Goal: Task Accomplishment & Management: Manage account settings

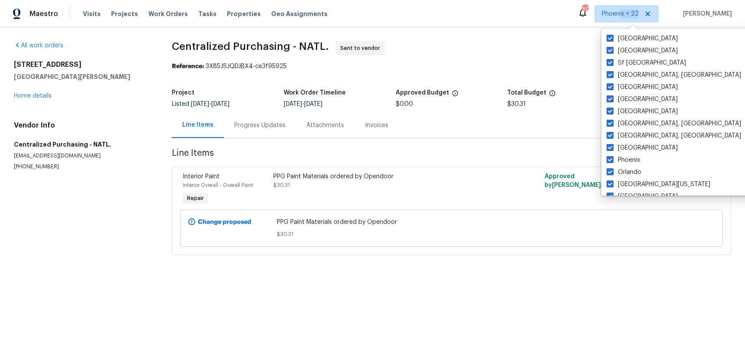
scroll to position [333, 0]
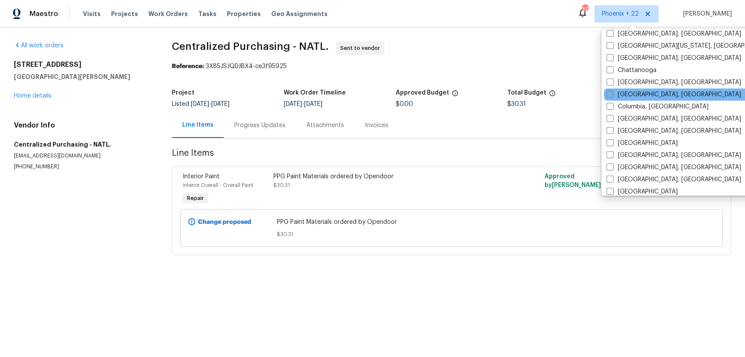
click at [631, 94] on label "[GEOGRAPHIC_DATA], [GEOGRAPHIC_DATA]" at bounding box center [673, 94] width 134 height 9
click at [612, 94] on input "[GEOGRAPHIC_DATA], [GEOGRAPHIC_DATA]" at bounding box center [609, 93] width 6 height 6
checkbox input "true"
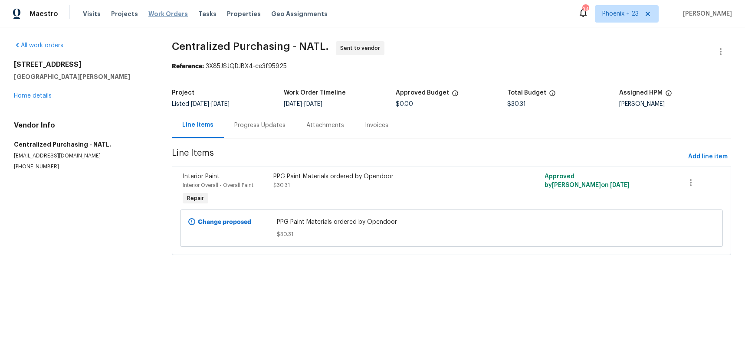
click at [167, 12] on span "Work Orders" at bounding box center [167, 14] width 39 height 9
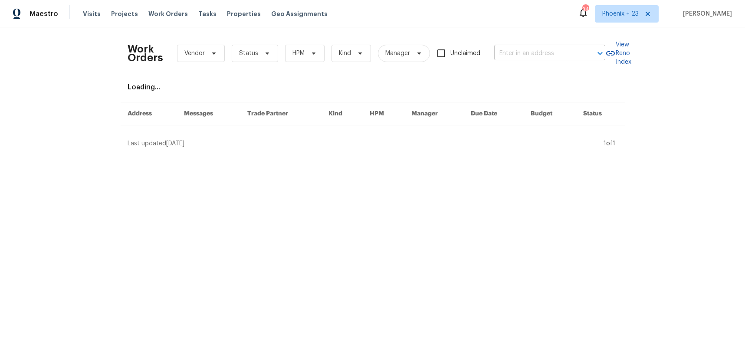
drag, startPoint x: 487, startPoint y: 53, endPoint x: 503, endPoint y: 53, distance: 16.1
click at [490, 53] on div "Work Orders Vendor Status HPM Kind Manager Unclaimed ​" at bounding box center [365, 53] width 477 height 38
click at [503, 53] on input "text" at bounding box center [537, 53] width 87 height 13
paste input "[STREET_ADDRESS][PERSON_NAME][PERSON_NAME]"
type input "[STREET_ADDRESS][PERSON_NAME][PERSON_NAME]"
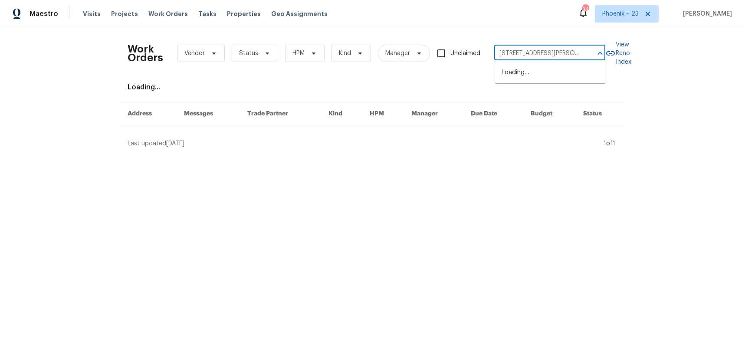
scroll to position [0, 39]
click at [503, 54] on input "[STREET_ADDRESS][PERSON_NAME][PERSON_NAME]" at bounding box center [537, 53] width 87 height 13
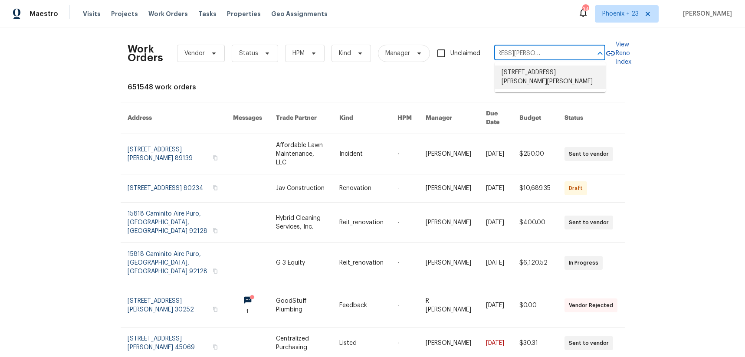
click at [532, 70] on li "[STREET_ADDRESS][PERSON_NAME][PERSON_NAME]" at bounding box center [549, 76] width 111 height 23
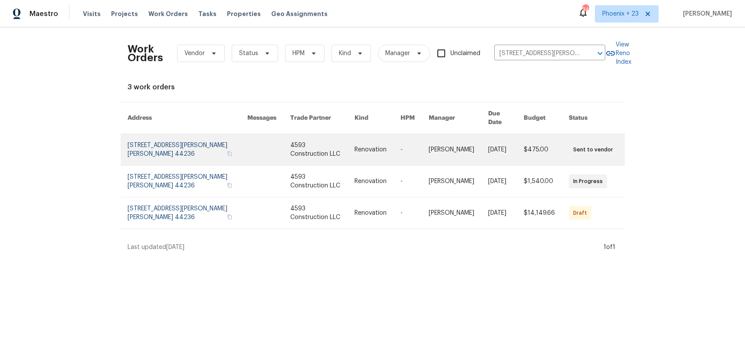
click at [266, 155] on link at bounding box center [268, 149] width 43 height 31
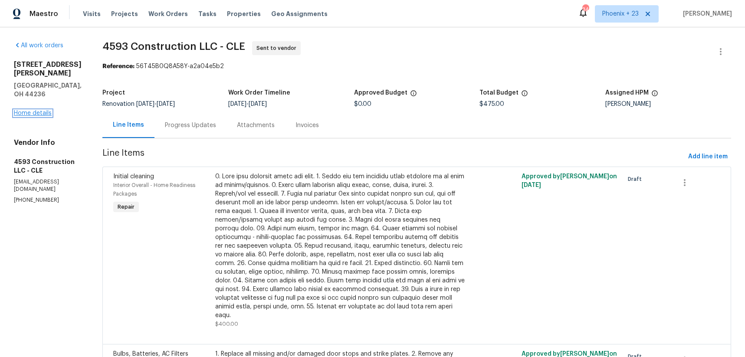
click at [29, 110] on link "Home details" at bounding box center [33, 113] width 38 height 6
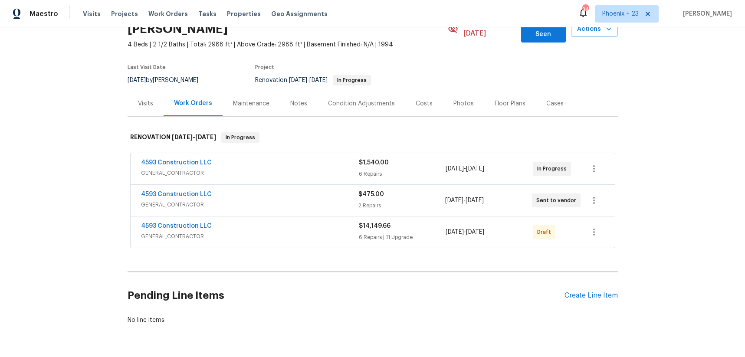
scroll to position [58, 0]
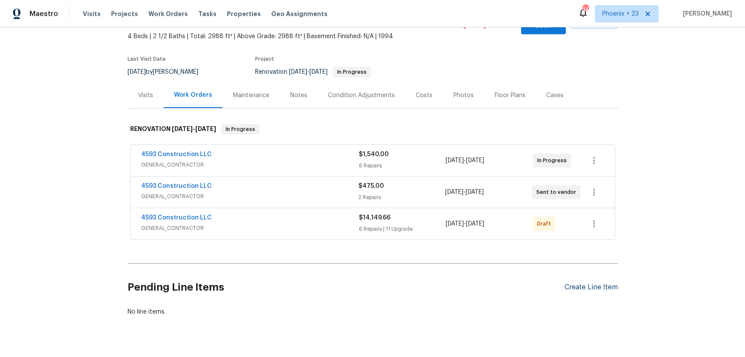
click at [578, 283] on div "Create Line Item" at bounding box center [590, 287] width 53 height 8
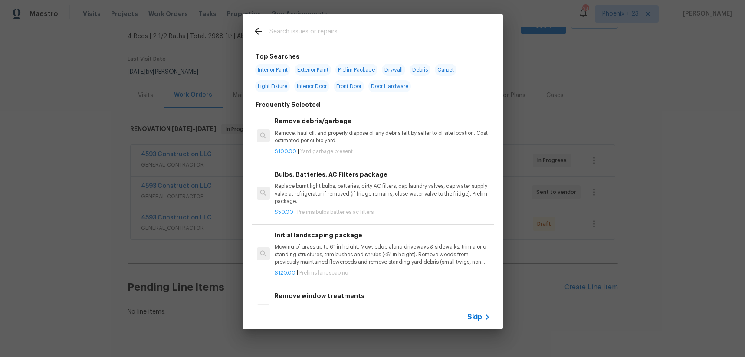
click at [355, 28] on input "text" at bounding box center [361, 32] width 184 height 13
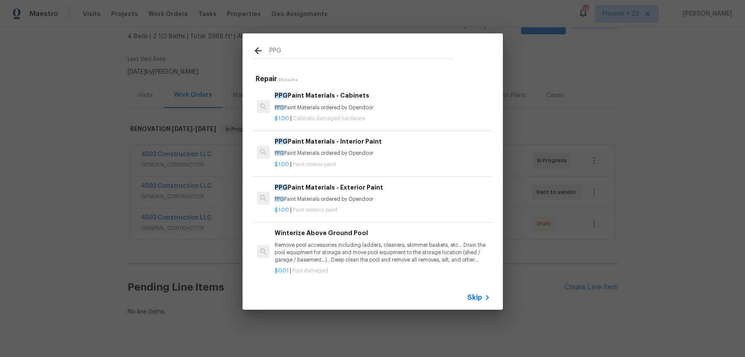
type input "PPG"
click at [425, 158] on div "$1.00 | Paint interior paint" at bounding box center [382, 162] width 215 height 11
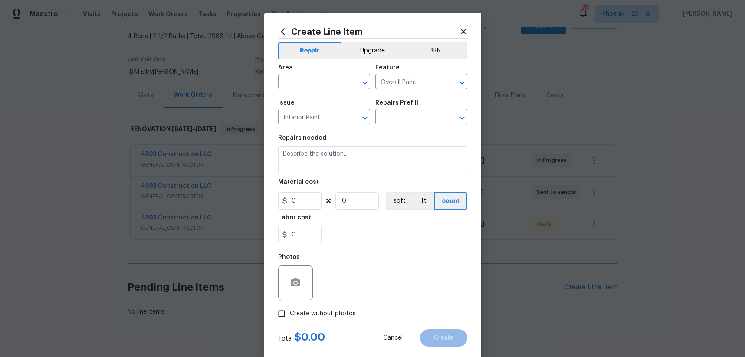
type input "PPG Paint Materials - Interior Paint $1.00"
type textarea "PPG Paint Materials ordered by Opendoor"
type input "1"
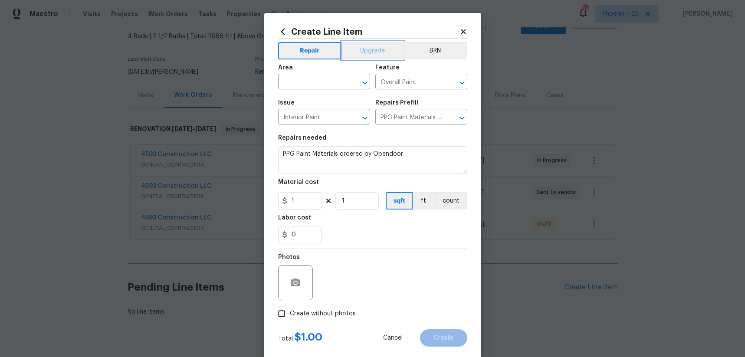
click at [364, 54] on button "Upgrade" at bounding box center [372, 50] width 62 height 17
click at [309, 80] on input "text" at bounding box center [312, 82] width 68 height 13
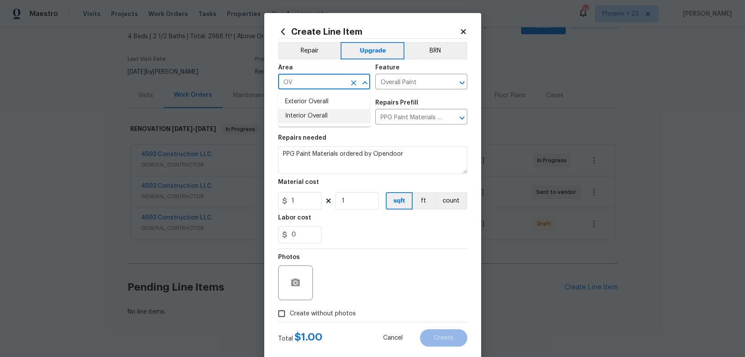
click at [321, 117] on li "Interior Overall" at bounding box center [324, 116] width 92 height 14
type input "Interior Overall"
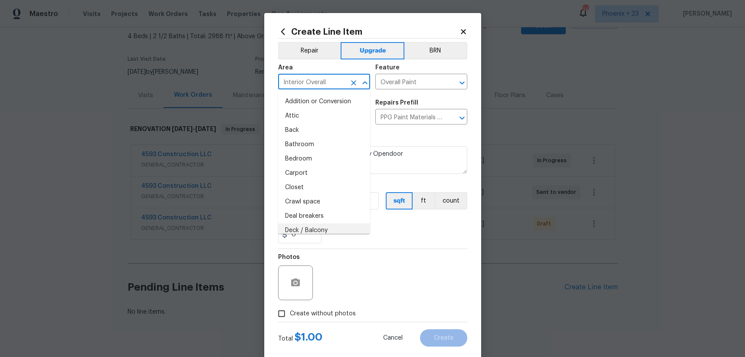
drag, startPoint x: 363, startPoint y: 254, endPoint x: 318, endPoint y: 210, distance: 62.9
click at [363, 254] on div "Photos" at bounding box center [372, 277] width 189 height 56
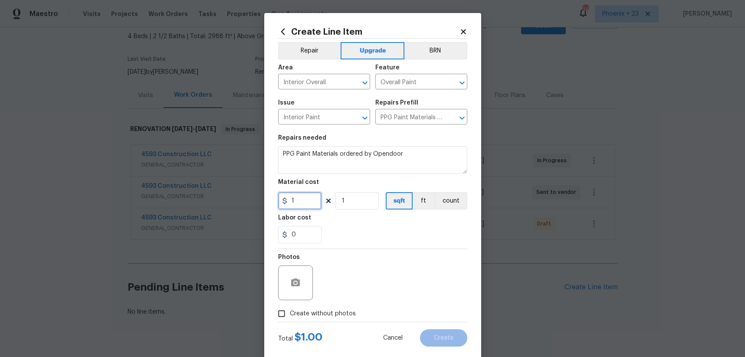
drag, startPoint x: 304, startPoint y: 201, endPoint x: 271, endPoint y: 198, distance: 32.7
click at [271, 198] on div "Create Line Item Repair Upgrade BRN Area Interior Overall ​ Feature Overall Pai…" at bounding box center [372, 186] width 217 height 347
type input "225.64"
drag, startPoint x: 323, startPoint y: 291, endPoint x: 329, endPoint y: 308, distance: 18.4
click at [323, 291] on div "Photos" at bounding box center [372, 277] width 189 height 56
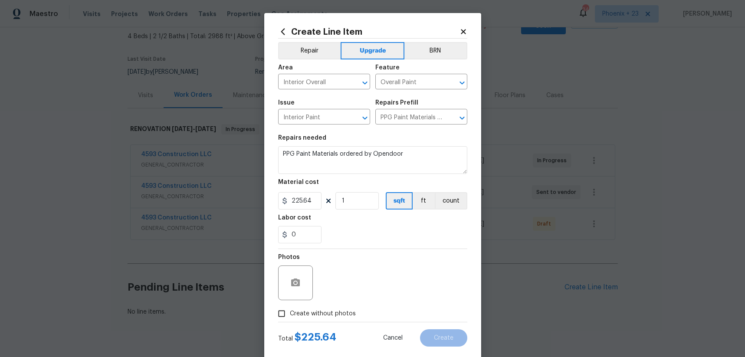
click at [330, 309] on span "Create without photos" at bounding box center [323, 313] width 66 height 9
click at [290, 309] on input "Create without photos" at bounding box center [281, 313] width 16 height 16
checkbox input "true"
drag, startPoint x: 331, startPoint y: 306, endPoint x: 345, endPoint y: 289, distance: 21.5
click at [345, 289] on textarea at bounding box center [393, 282] width 147 height 35
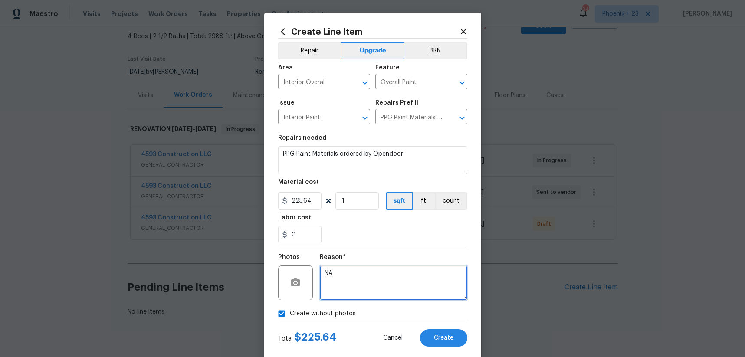
type textarea "NA"
drag, startPoint x: 360, startPoint y: 249, endPoint x: 410, endPoint y: 302, distance: 72.4
click at [360, 249] on div "Reason* NA" at bounding box center [393, 277] width 147 height 56
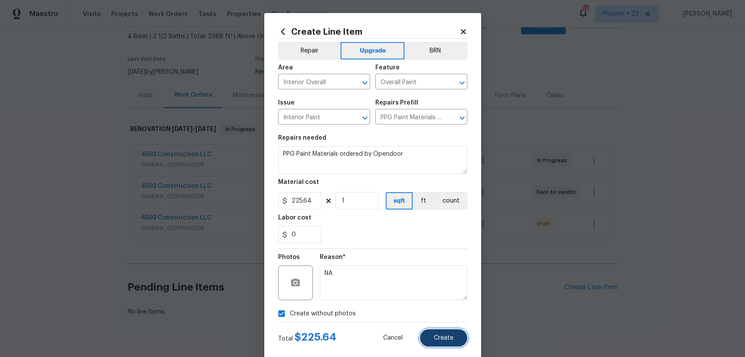
click at [442, 333] on button "Create" at bounding box center [443, 337] width 47 height 17
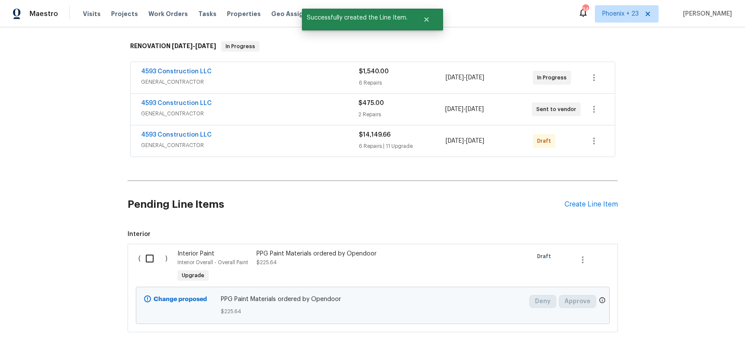
scroll to position [146, 0]
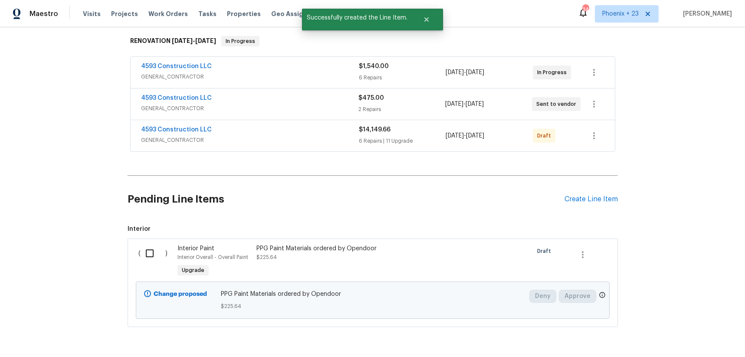
click at [168, 253] on div "( )" at bounding box center [155, 262] width 39 height 40
click at [158, 245] on input "checkbox" at bounding box center [153, 253] width 25 height 18
checkbox input "true"
click at [670, 336] on span "Create Work Order" at bounding box center [695, 335] width 58 height 11
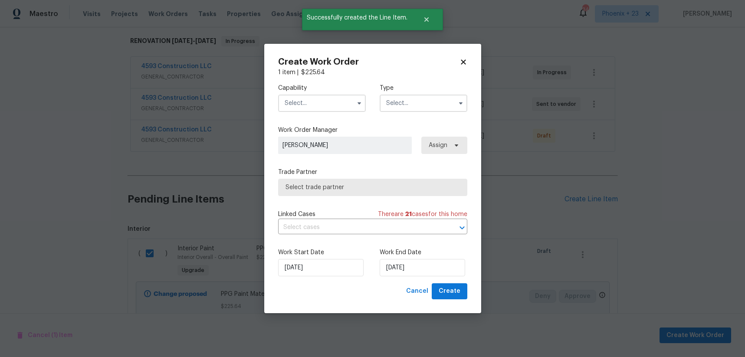
click at [326, 99] on input "text" at bounding box center [322, 103] width 88 height 17
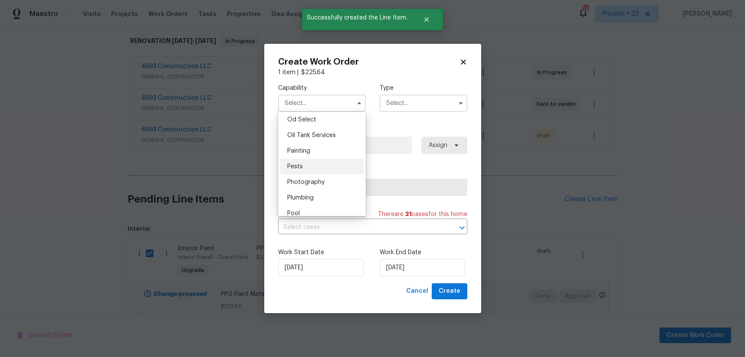
scroll to position [705, 0]
drag, startPoint x: 313, startPoint y: 139, endPoint x: 329, endPoint y: 141, distance: 16.7
click at [313, 139] on div "Painting" at bounding box center [321, 146] width 83 height 16
type input "Painting"
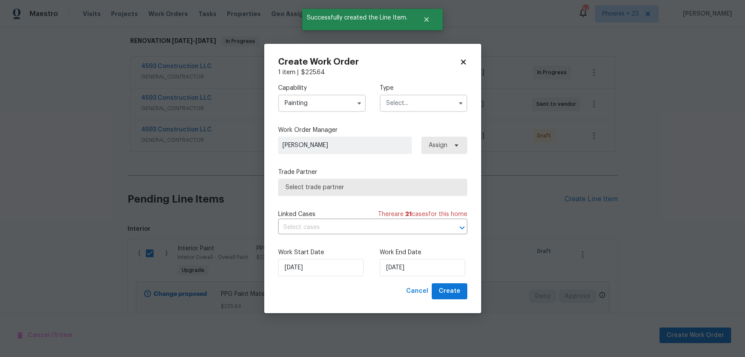
click at [418, 111] on input "text" at bounding box center [423, 103] width 88 height 17
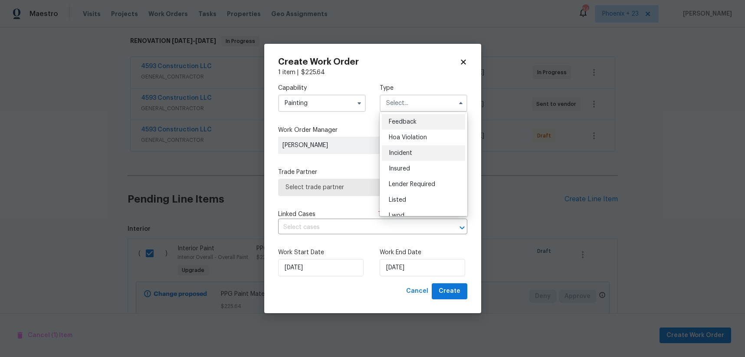
scroll to position [103, 0]
click at [414, 155] on div "Renovation" at bounding box center [423, 159] width 83 height 16
type input "Renovation"
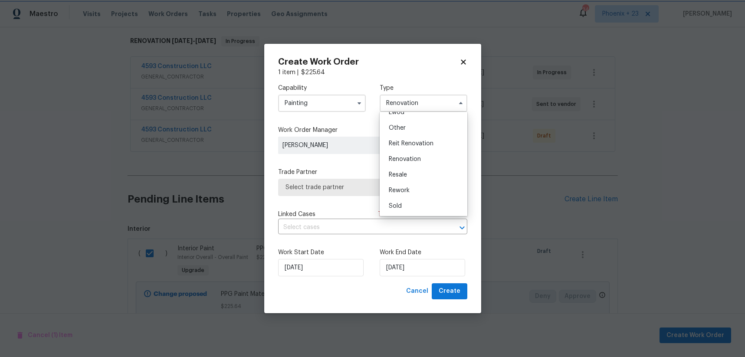
scroll to position [0, 0]
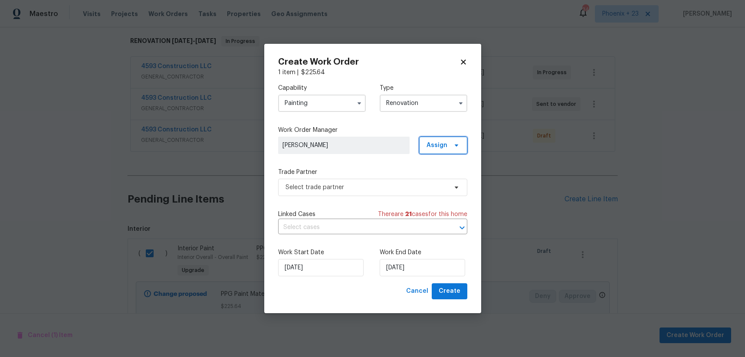
click at [439, 148] on span "Assign" at bounding box center [436, 145] width 21 height 9
click at [435, 183] on div "Assign to me" at bounding box center [444, 182] width 38 height 9
click at [357, 197] on div "Capability Painting Type Renovation Work Order Manager [PERSON_NAME] Assign Tra…" at bounding box center [372, 180] width 189 height 206
click at [357, 193] on span "Select trade partner" at bounding box center [372, 187] width 189 height 17
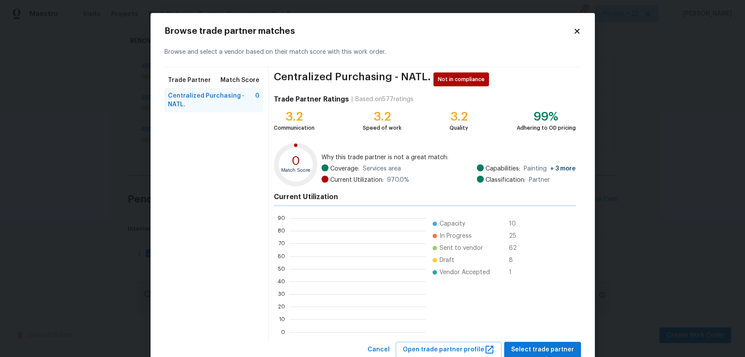
scroll to position [121, 136]
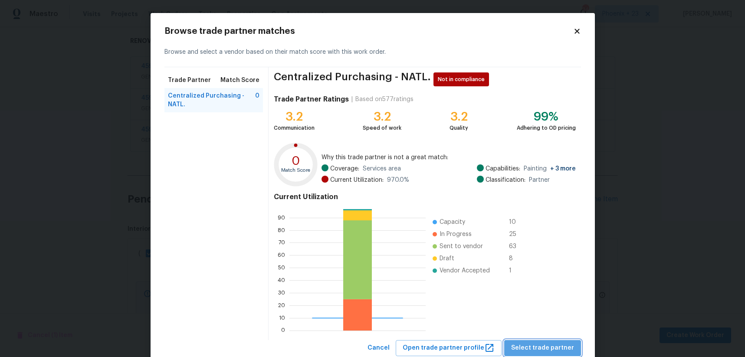
click at [549, 342] on button "Select trade partner" at bounding box center [542, 348] width 77 height 16
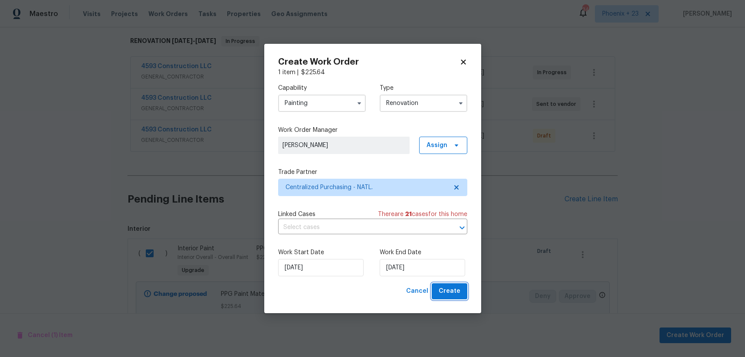
click at [454, 292] on span "Create" at bounding box center [449, 291] width 22 height 11
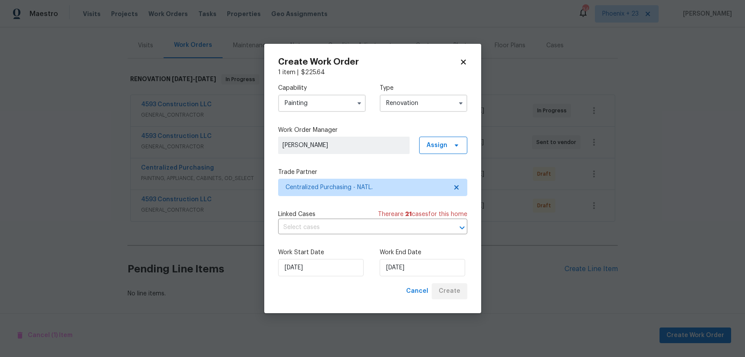
scroll to position [99, 0]
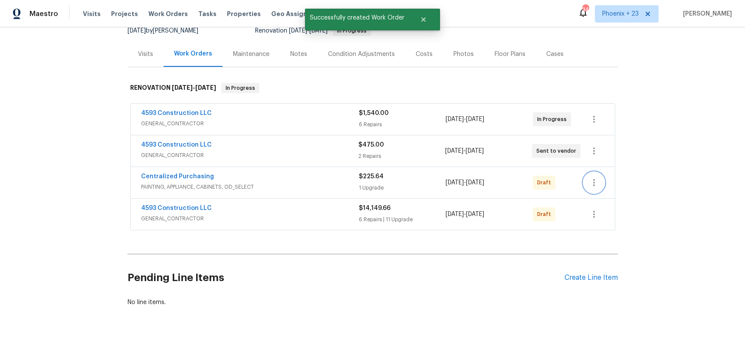
click at [601, 173] on button "button" at bounding box center [593, 182] width 21 height 21
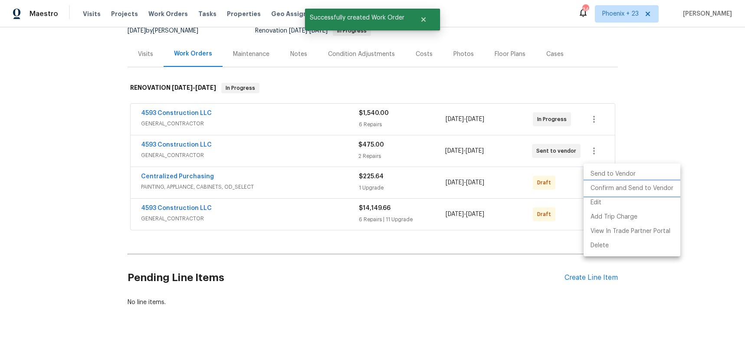
click at [598, 186] on li "Confirm and Send to Vendor" at bounding box center [631, 188] width 97 height 14
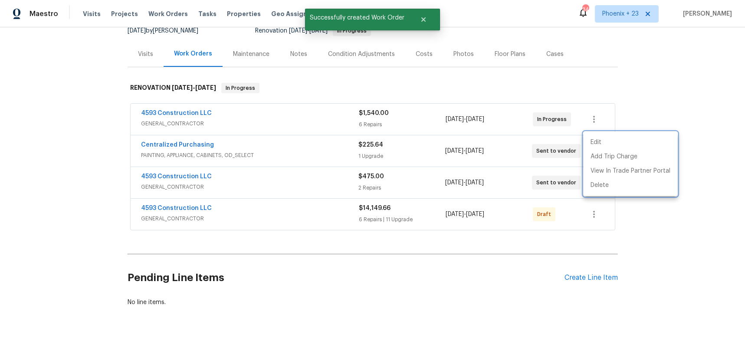
drag, startPoint x: 256, startPoint y: 132, endPoint x: 228, endPoint y: 131, distance: 28.2
click at [253, 132] on div at bounding box center [372, 178] width 745 height 357
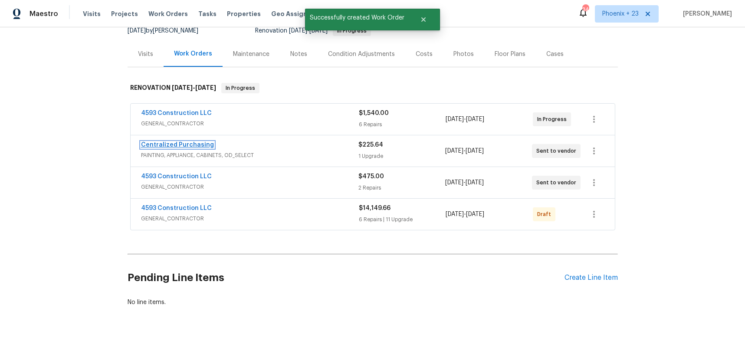
click at [184, 142] on link "Centralized Purchasing" at bounding box center [177, 145] width 73 height 6
